Goal: Transaction & Acquisition: Purchase product/service

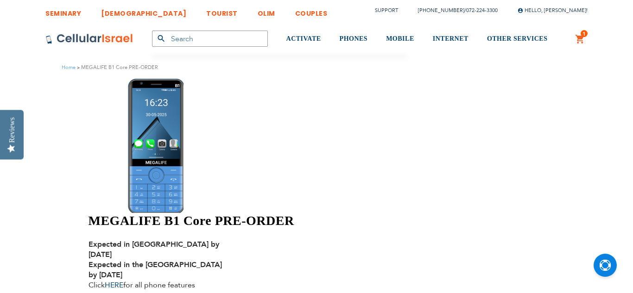
select select "Version 5. Talk, Text, Media and drive - includes all apps mentioned above"
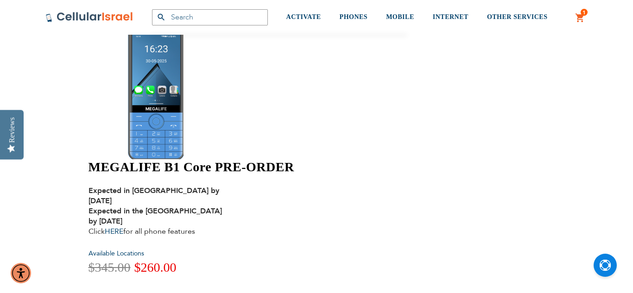
scroll to position [56, 0]
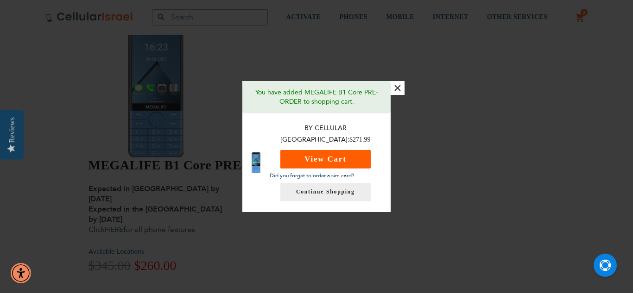
click at [353, 152] on button "View Cart" at bounding box center [325, 159] width 90 height 19
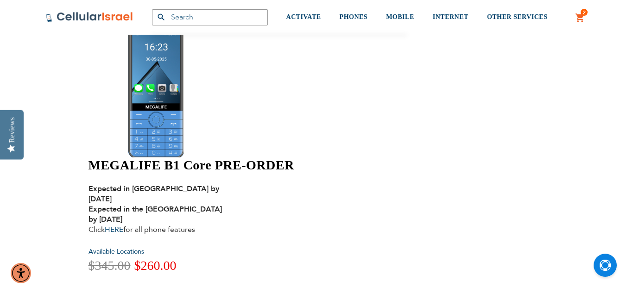
scroll to position [74, 0]
